Goal: Information Seeking & Learning: Understand process/instructions

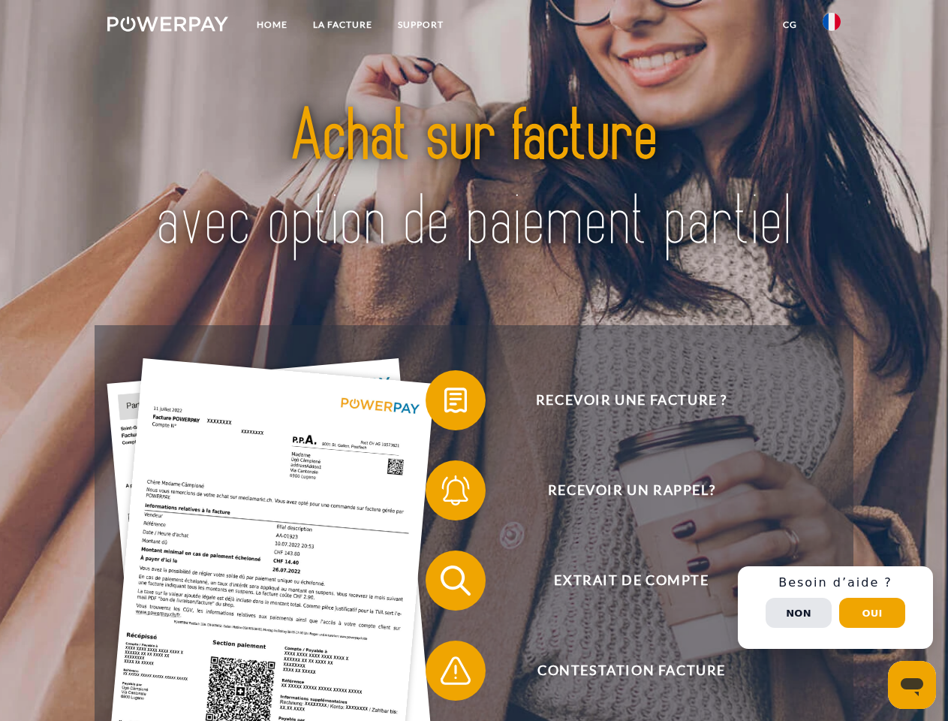
click at [167, 26] on img at bounding box center [167, 24] width 121 height 15
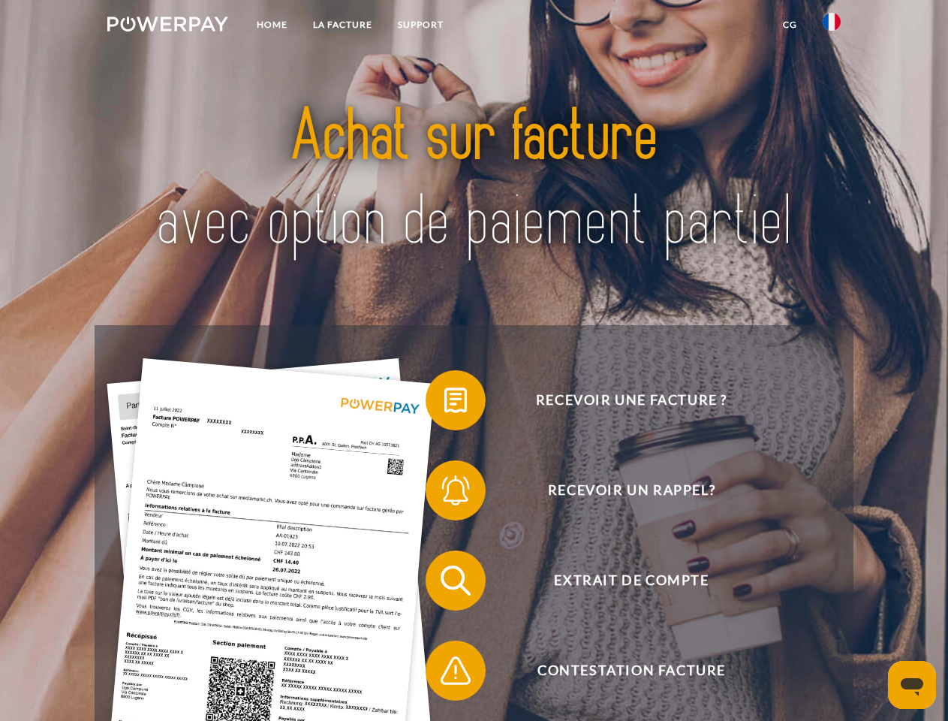
click at [832, 26] on img at bounding box center [832, 22] width 18 height 18
click at [790, 25] on link "CG" at bounding box center [790, 24] width 40 height 27
click at [444, 403] on span at bounding box center [433, 400] width 75 height 75
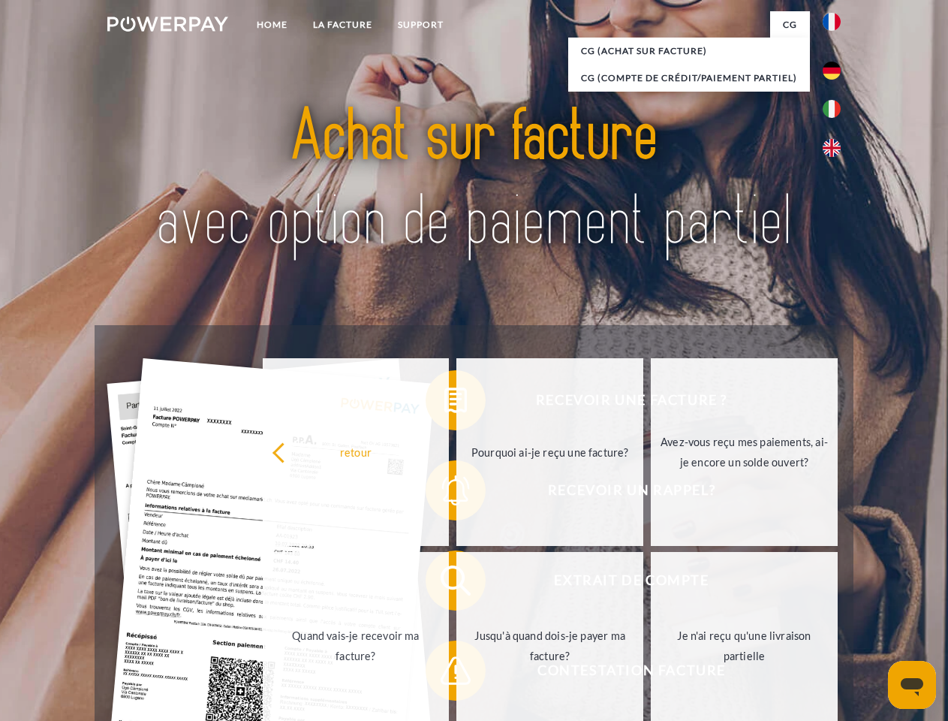
click at [456, 493] on link "Pourquoi ai-je reçu une facture?" at bounding box center [549, 452] width 187 height 188
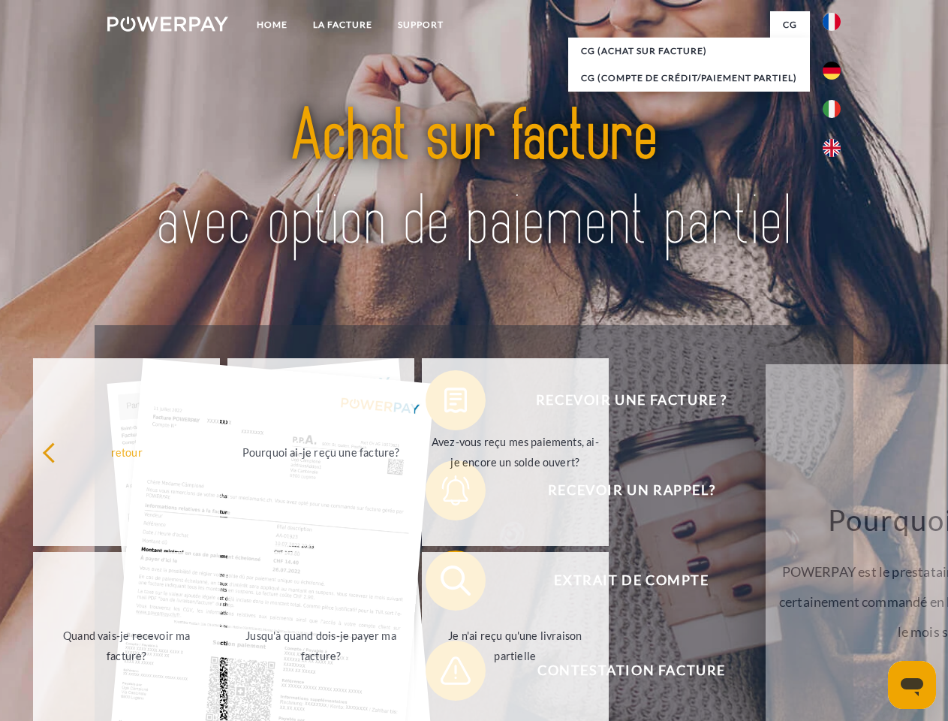
click at [444, 583] on link "Je n'ai reçu qu'une livraison partielle" at bounding box center [515, 646] width 187 height 188
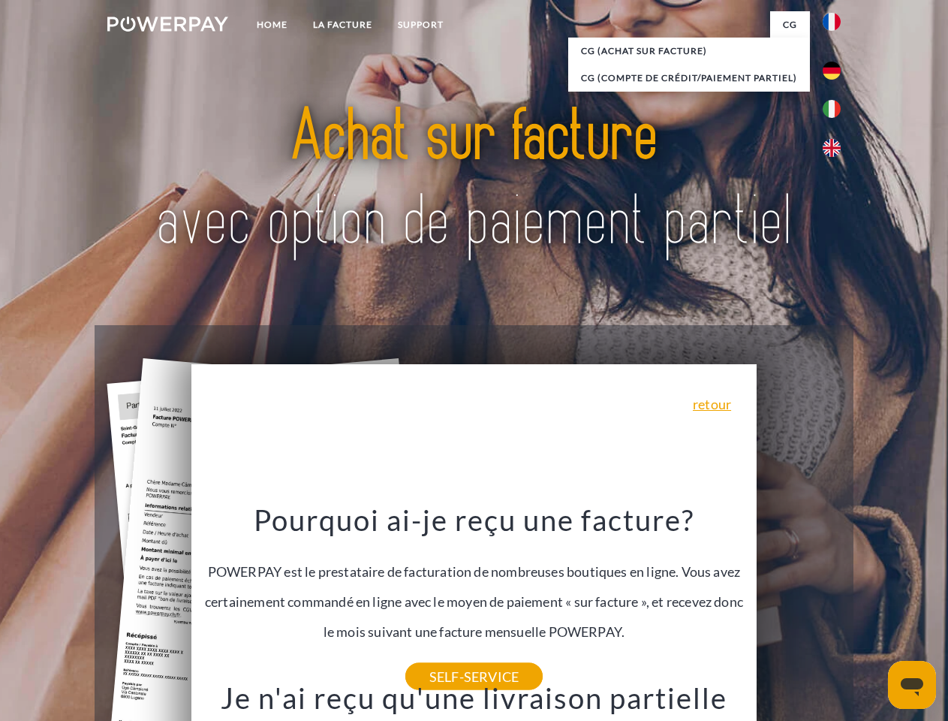
click at [835, 607] on div "Recevoir une facture ? Recevoir un rappel? Extrait de compte retour" at bounding box center [474, 625] width 758 height 600
click at [799, 610] on span "Extrait de compte" at bounding box center [631, 580] width 368 height 60
click at [872, 612] on header "Home LA FACTURE Support" at bounding box center [474, 518] width 948 height 1037
